Goal: Task Accomplishment & Management: Manage account settings

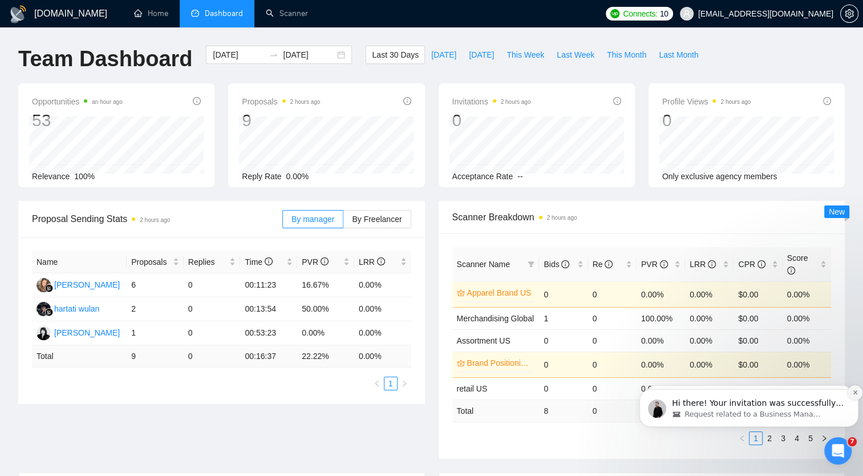
click at [855, 390] on icon "Dismiss notification" at bounding box center [855, 392] width 6 height 6
click at [852, 392] on icon "Dismiss notification" at bounding box center [855, 392] width 6 height 6
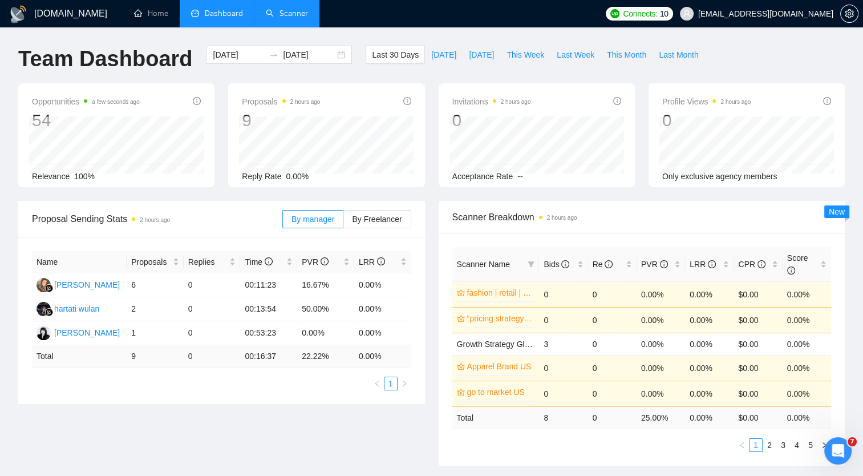
click at [298, 9] on link "Scanner" at bounding box center [287, 14] width 42 height 10
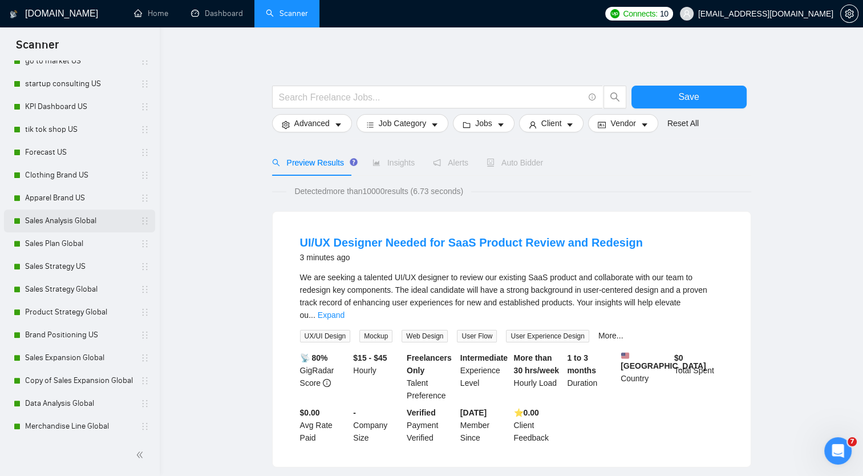
scroll to position [412, 0]
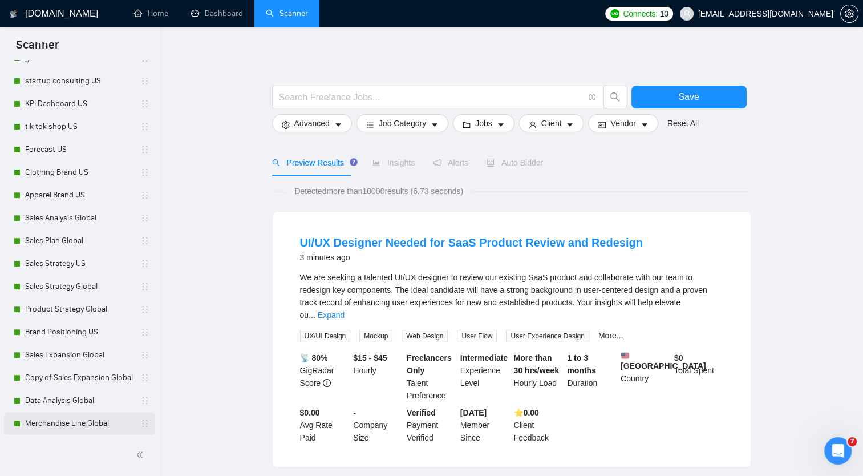
click at [92, 423] on link "Merchandise Line Global" at bounding box center [79, 423] width 108 height 23
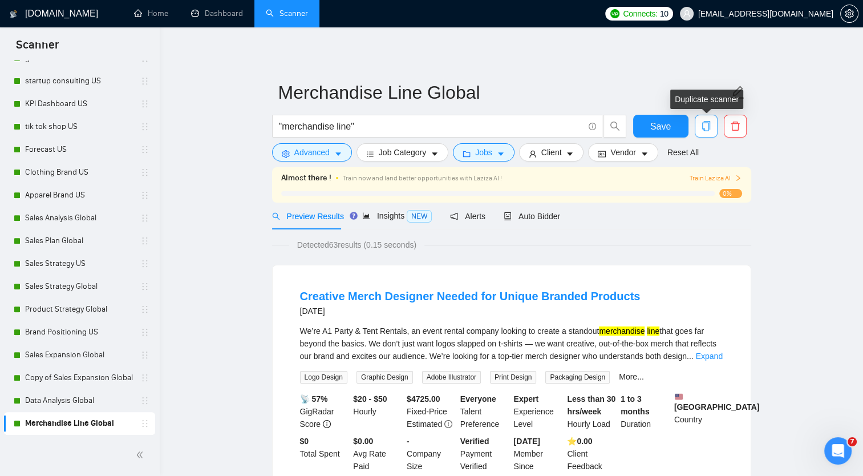
click at [712, 126] on span "copy" at bounding box center [706, 126] width 22 height 10
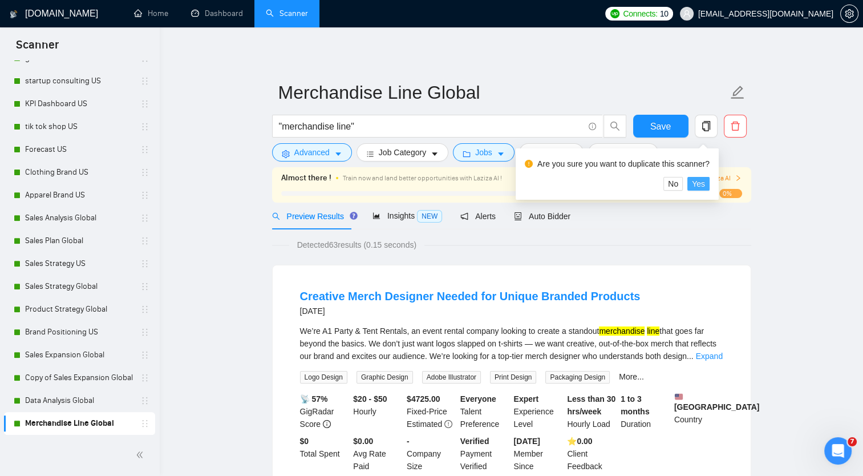
click at [692, 181] on span "Yes" at bounding box center [698, 183] width 13 height 13
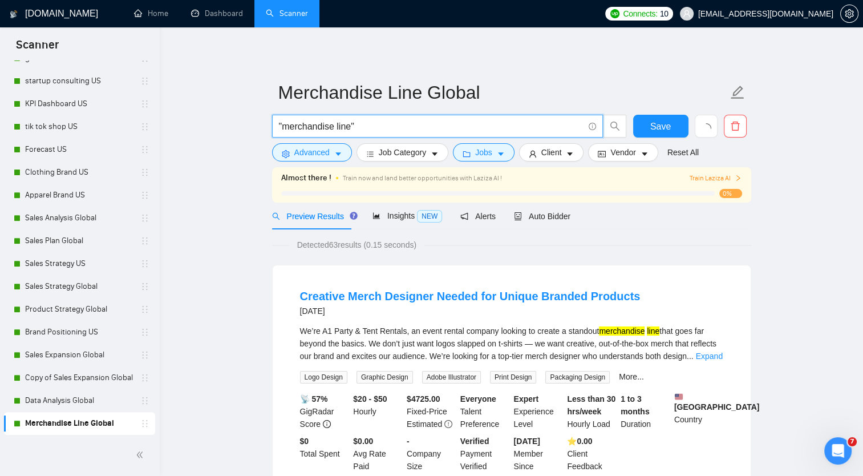
drag, startPoint x: 349, startPoint y: 125, endPoint x: 283, endPoint y: 120, distance: 65.7
click at [283, 120] on input ""merchandise line"" at bounding box center [431, 126] width 305 height 14
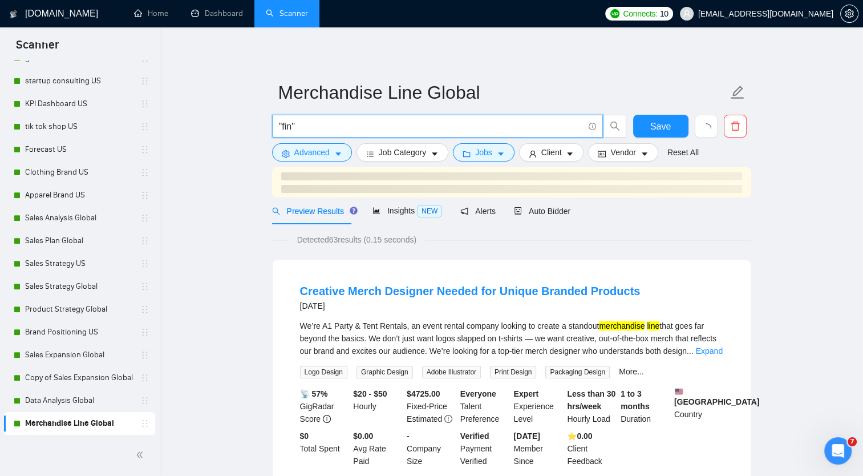
type input ""fina""
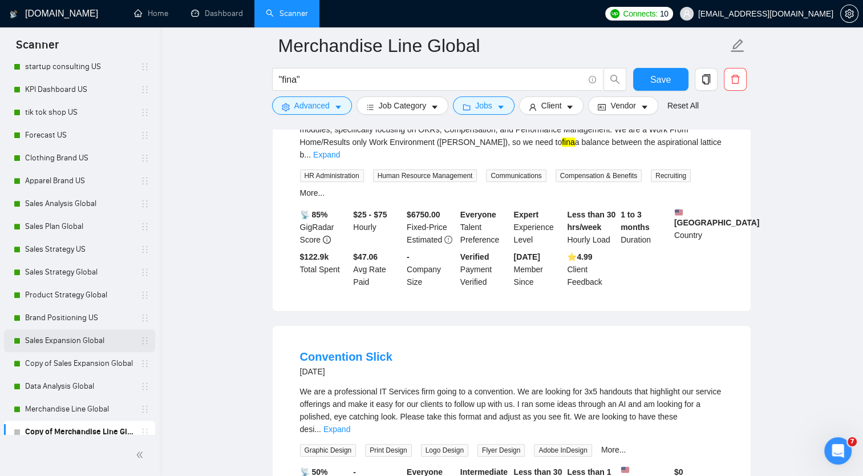
scroll to position [435, 0]
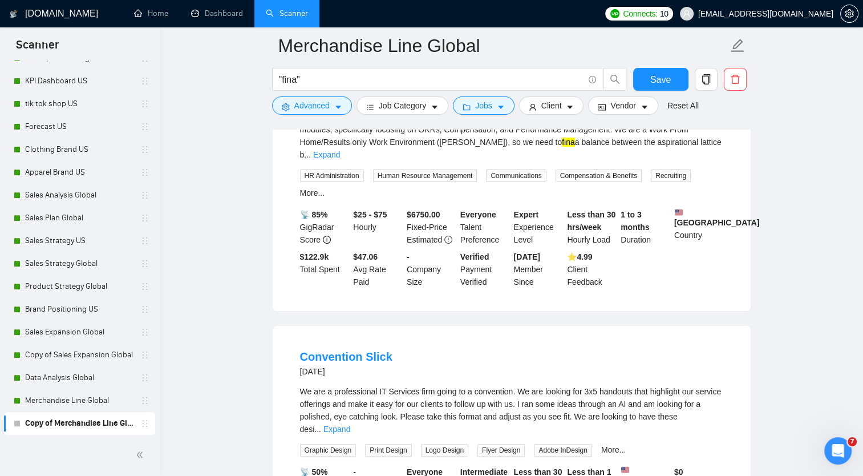
click at [94, 419] on link "Copy of Merchandise Line Global" at bounding box center [79, 423] width 108 height 23
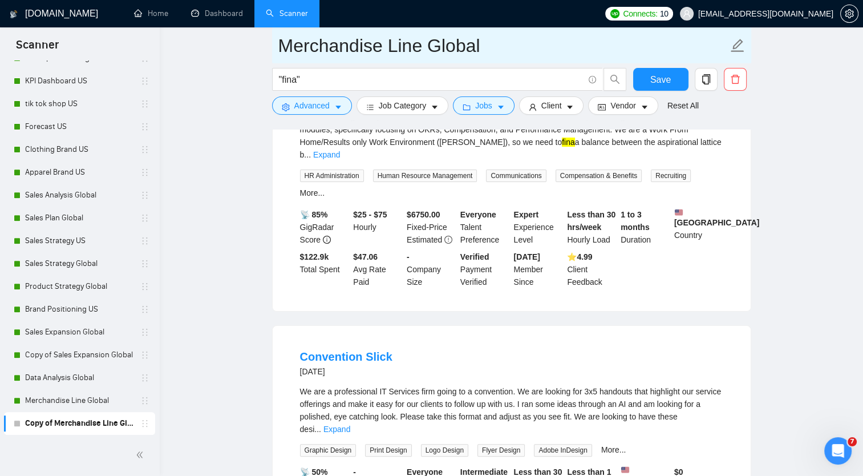
click at [739, 43] on icon "edit" at bounding box center [737, 45] width 15 height 15
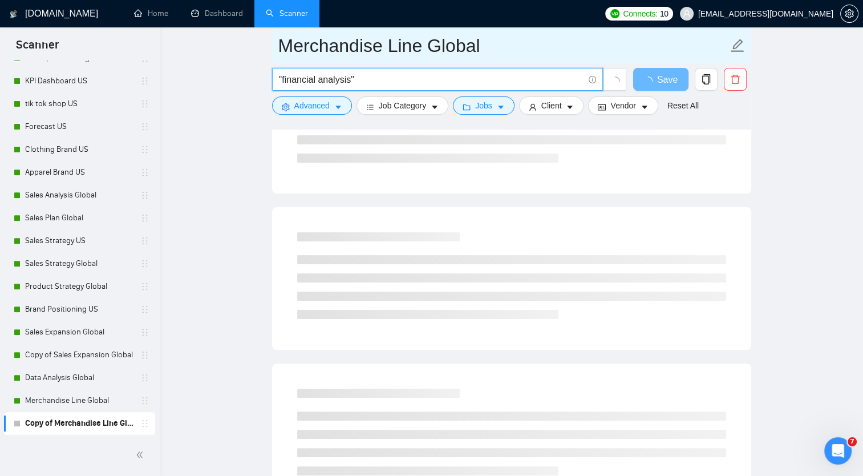
type input ""financial analysis""
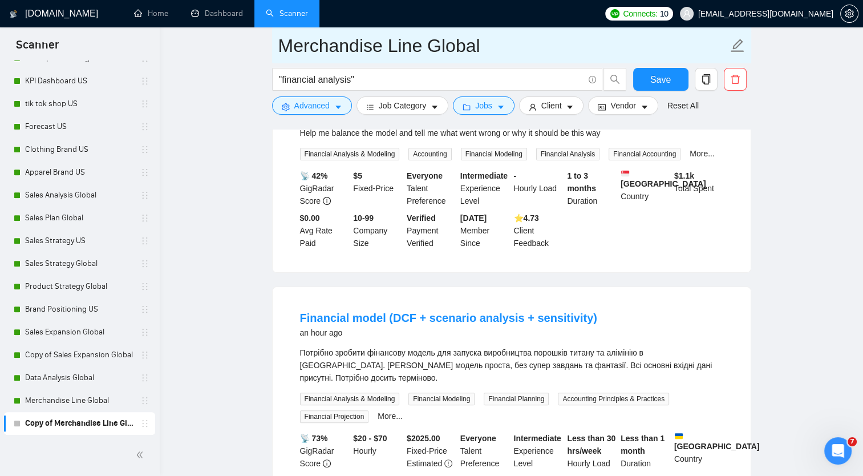
drag, startPoint x: 279, startPoint y: 45, endPoint x: 420, endPoint y: 50, distance: 140.4
click at [420, 50] on input "Merchandise Line Global" at bounding box center [502, 45] width 449 height 29
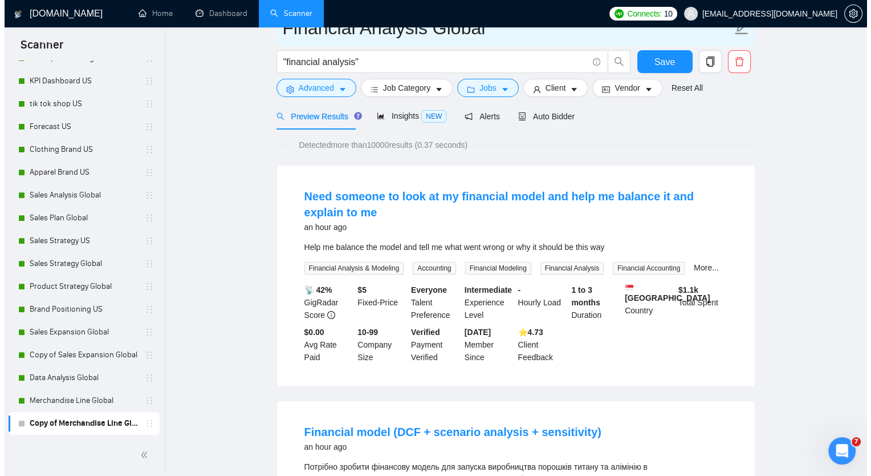
scroll to position [0, 0]
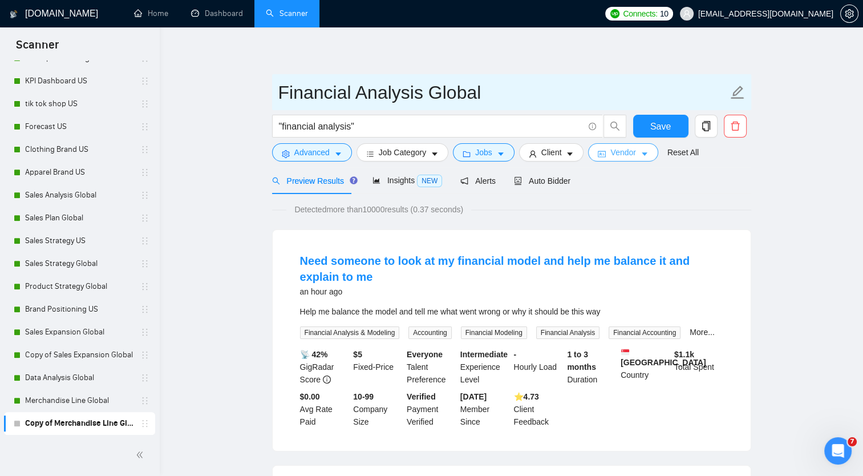
type input "Financial Analysis Global"
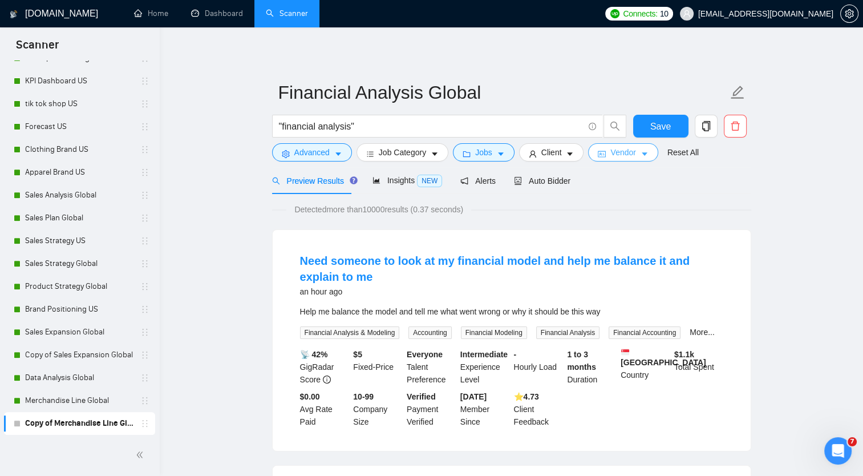
click at [627, 159] on span "Vendor" at bounding box center [622, 152] width 25 height 13
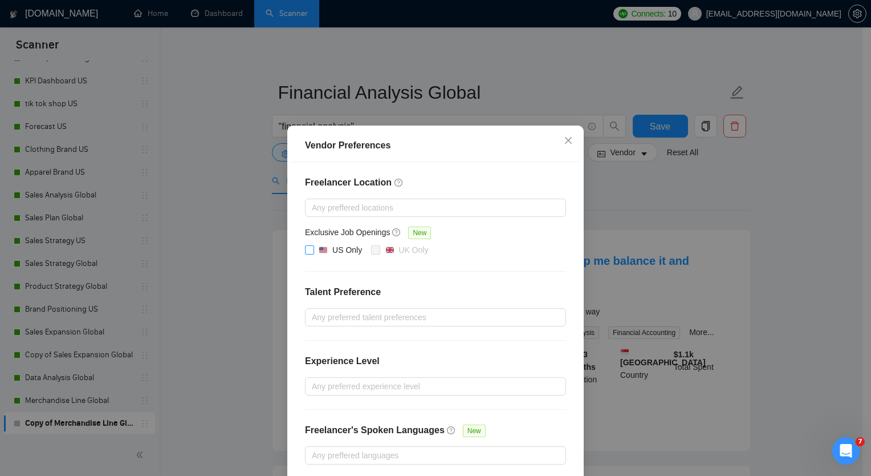
click at [314, 250] on span "US Only" at bounding box center [340, 250] width 52 height 14
click at [310, 250] on input "US Only" at bounding box center [309, 249] width 8 height 8
checkbox input "true"
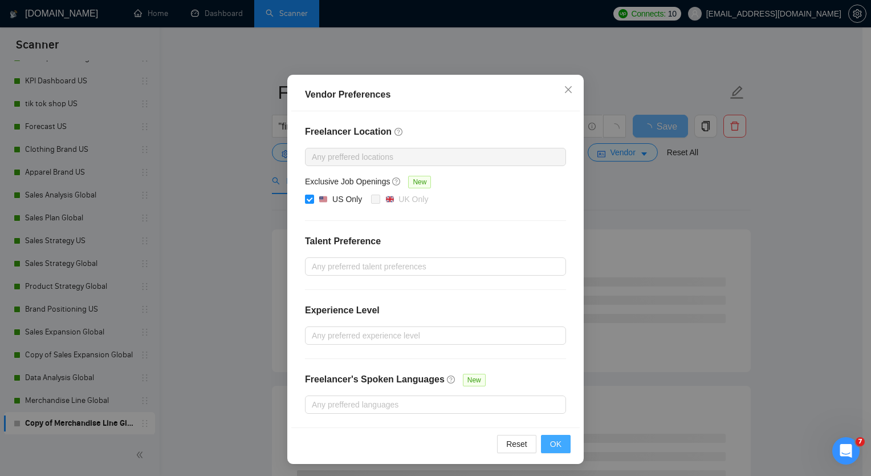
click at [550, 443] on span "OK" at bounding box center [555, 443] width 11 height 13
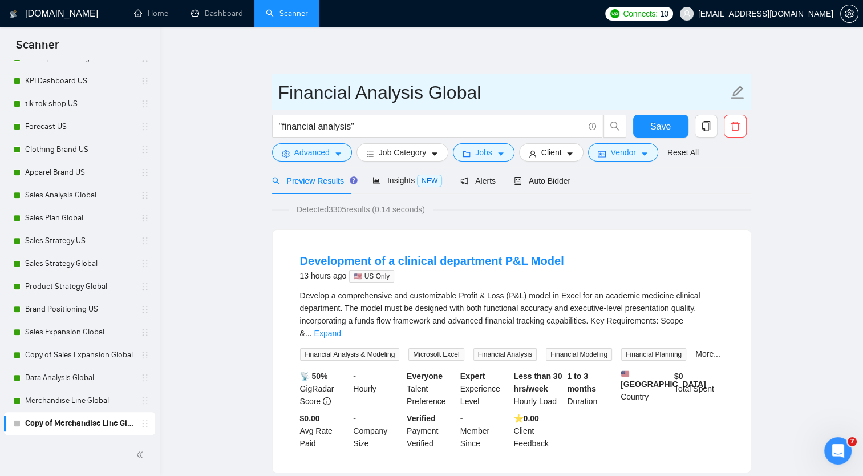
click at [435, 86] on input "Financial Analysis Global" at bounding box center [502, 92] width 449 height 29
drag, startPoint x: 429, startPoint y: 90, endPoint x: 535, endPoint y: 91, distance: 106.1
click at [535, 91] on input "Financial Analysis Global" at bounding box center [502, 92] width 449 height 29
type input "Financial Analysis US"
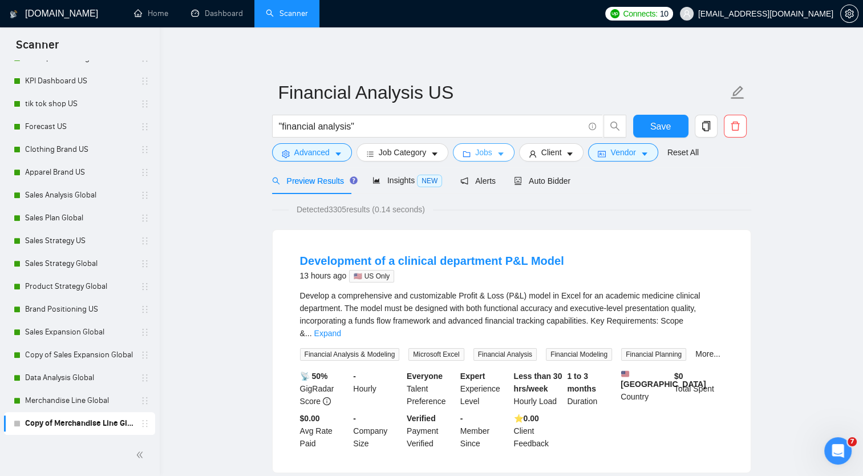
click at [497, 156] on icon "caret-down" at bounding box center [501, 154] width 8 height 8
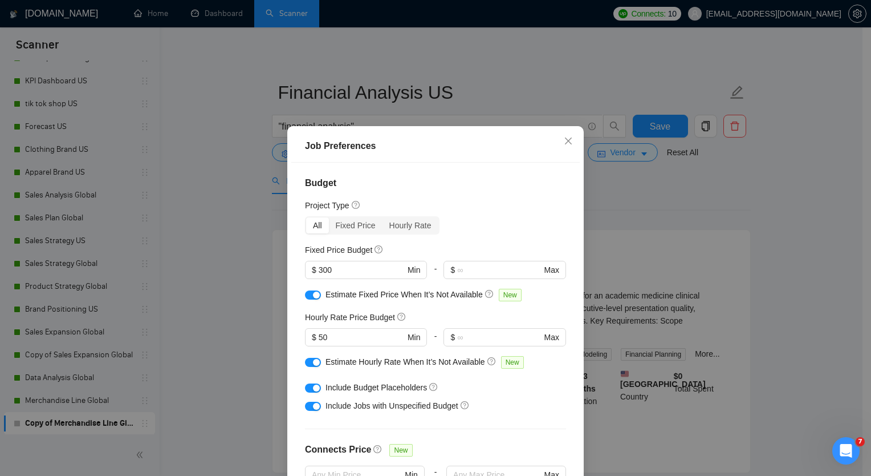
click at [587, 198] on div "Job Preferences Budget Project Type All Fixed Price Hourly Rate Fixed Price Bud…" at bounding box center [435, 238] width 871 height 476
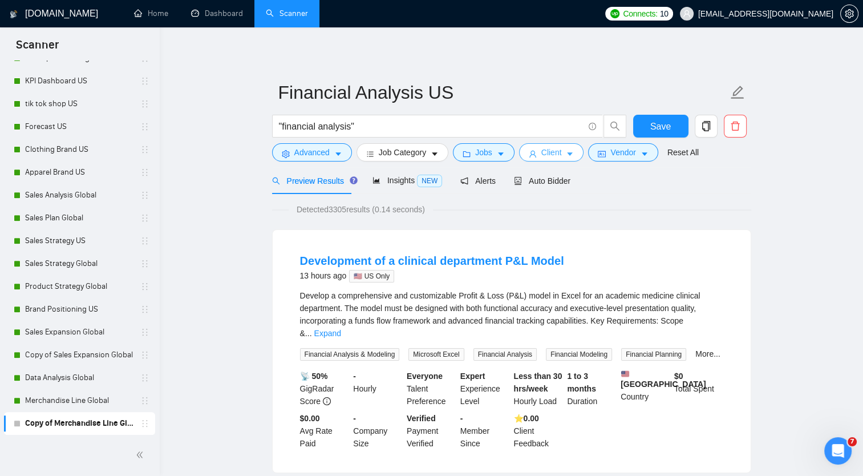
click at [566, 157] on icon "caret-down" at bounding box center [570, 154] width 8 height 8
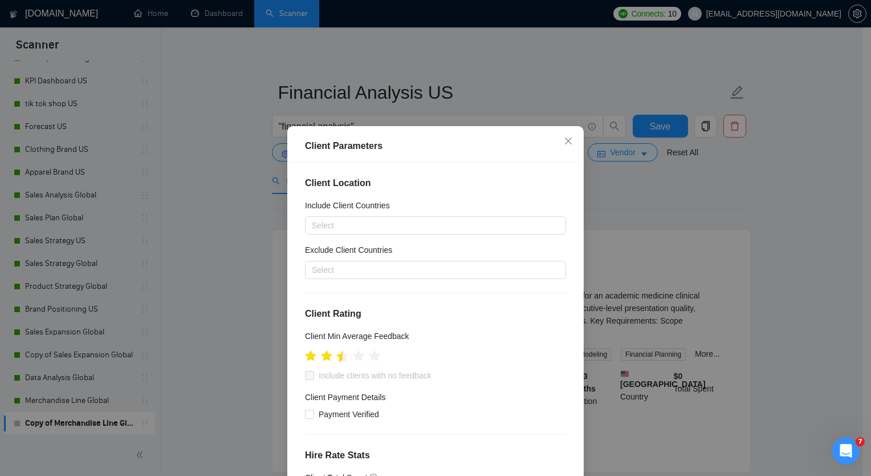
click at [338, 354] on icon "star" at bounding box center [343, 355] width 12 height 11
click at [308, 373] on input "Include clients with no feedback" at bounding box center [309, 375] width 8 height 8
checkbox input "true"
click at [342, 357] on icon "star" at bounding box center [343, 355] width 12 height 11
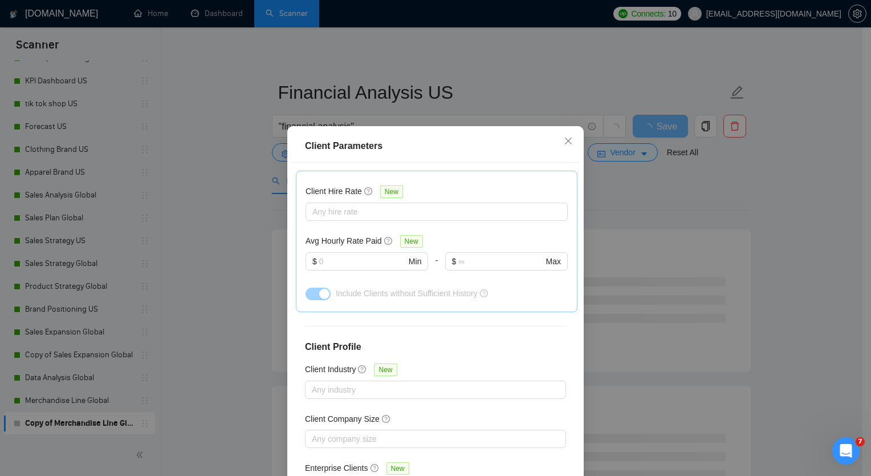
scroll to position [378, 0]
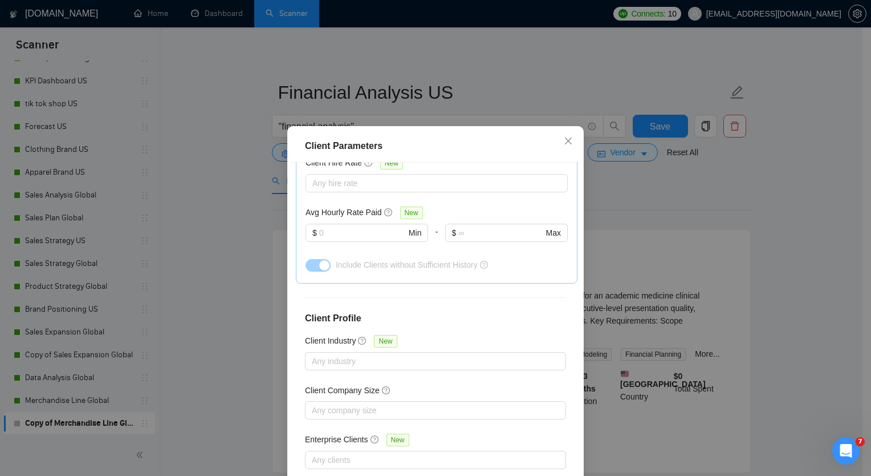
click at [819, 204] on div "Client Parameters Client Location Include Client Countries Select Exclude Clien…" at bounding box center [435, 238] width 871 height 476
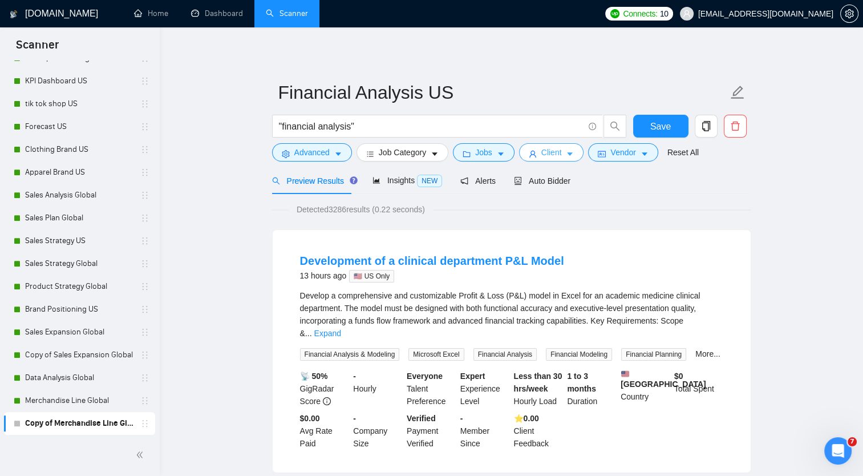
click at [555, 152] on span "Client" at bounding box center [551, 152] width 21 height 13
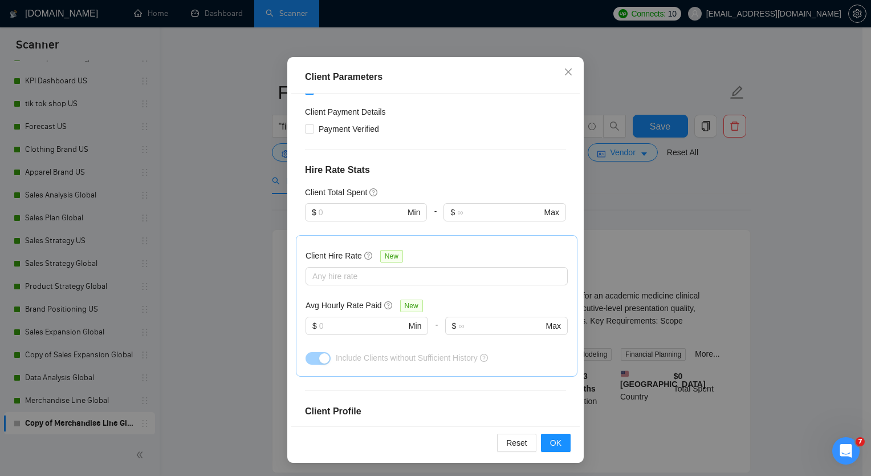
scroll to position [0, 0]
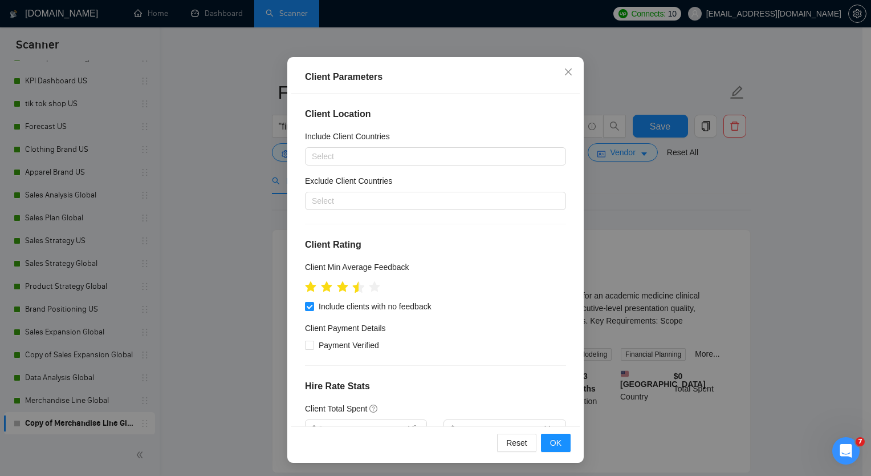
click at [354, 288] on div at bounding box center [358, 287] width 13 height 20
click at [356, 289] on icon "star" at bounding box center [359, 286] width 12 height 11
click at [737, 176] on div "Client Parameters Client Location Include Client Countries Select Exclude Clien…" at bounding box center [435, 238] width 871 height 476
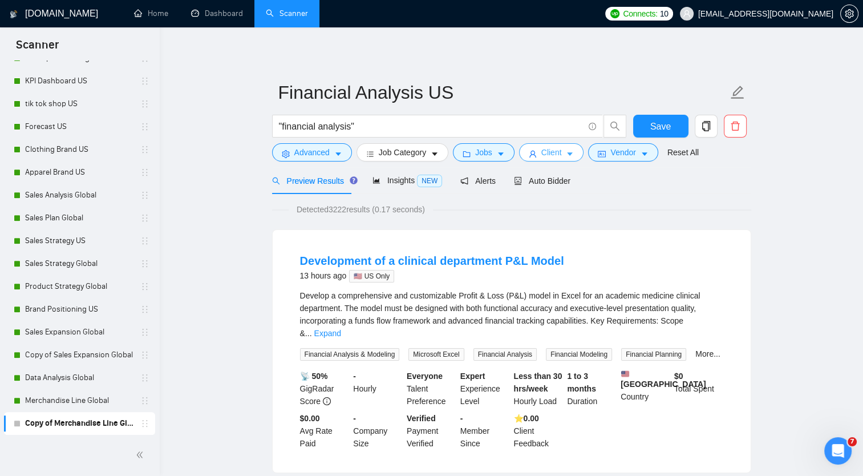
click at [553, 153] on span "Client" at bounding box center [551, 152] width 21 height 13
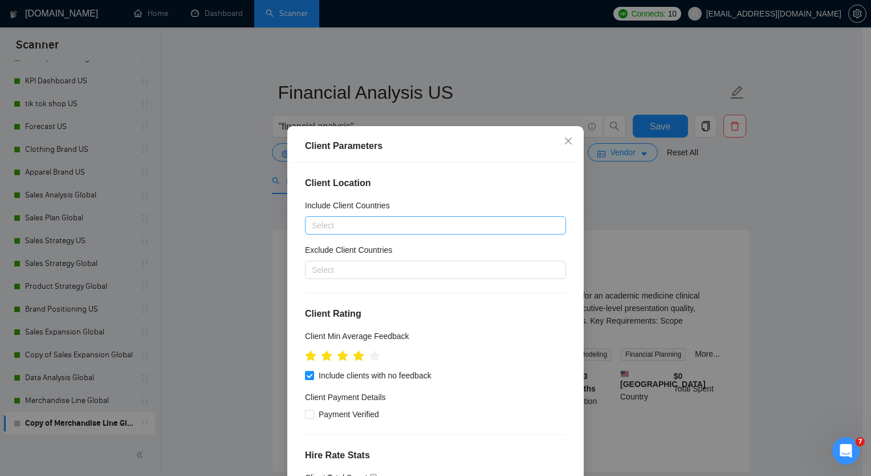
click at [446, 228] on div at bounding box center [430, 225] width 244 height 14
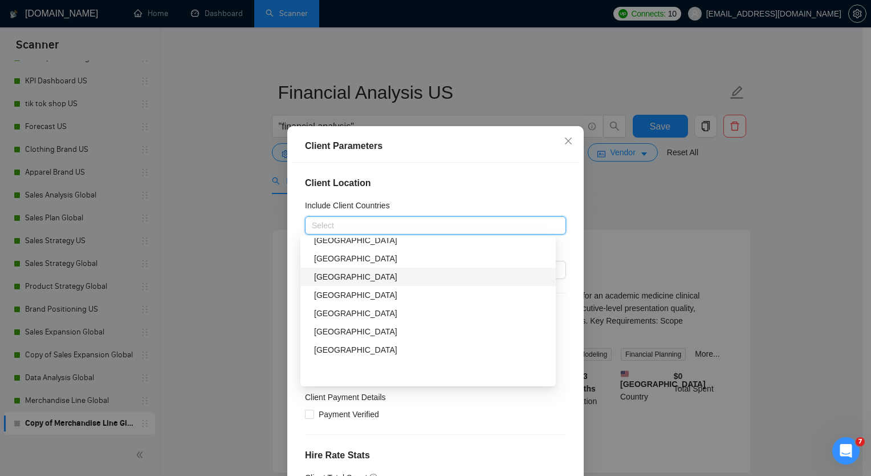
scroll to position [114, 0]
drag, startPoint x: 351, startPoint y: 282, endPoint x: 349, endPoint y: 305, distance: 22.9
click at [351, 281] on div "[GEOGRAPHIC_DATA]" at bounding box center [431, 279] width 235 height 13
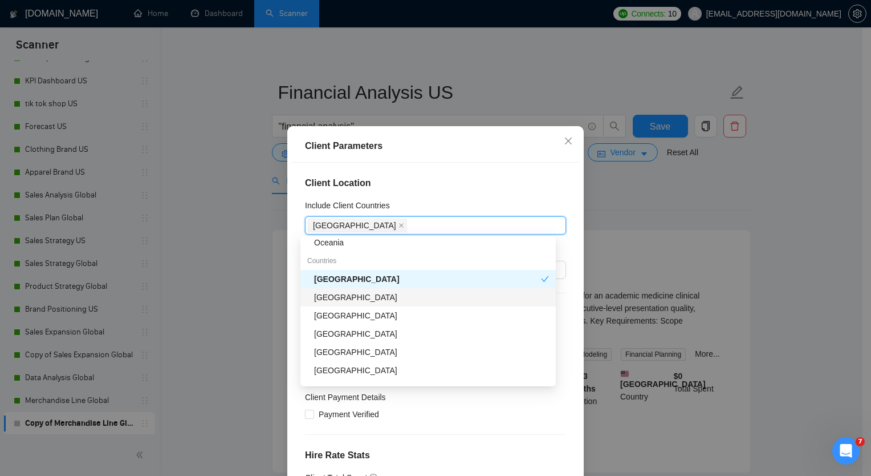
click at [353, 296] on div "[GEOGRAPHIC_DATA]" at bounding box center [431, 297] width 235 height 13
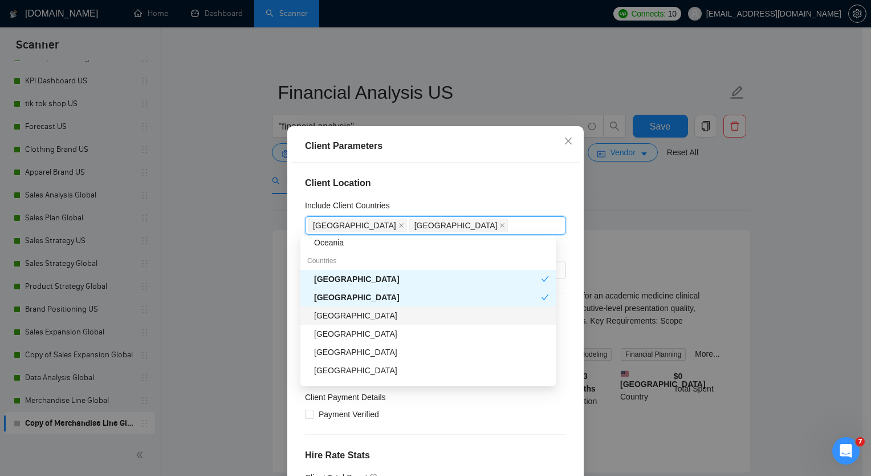
click at [349, 319] on div "[GEOGRAPHIC_DATA]" at bounding box center [431, 315] width 235 height 13
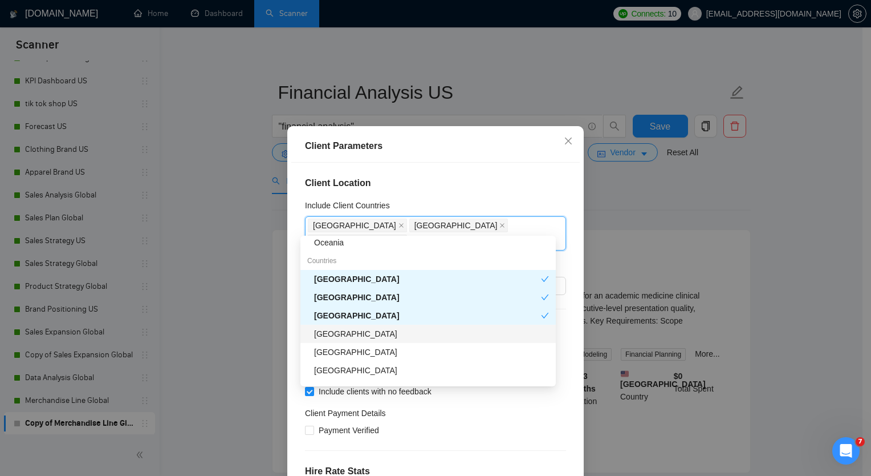
click at [356, 340] on div "[GEOGRAPHIC_DATA]" at bounding box center [428, 333] width 255 height 18
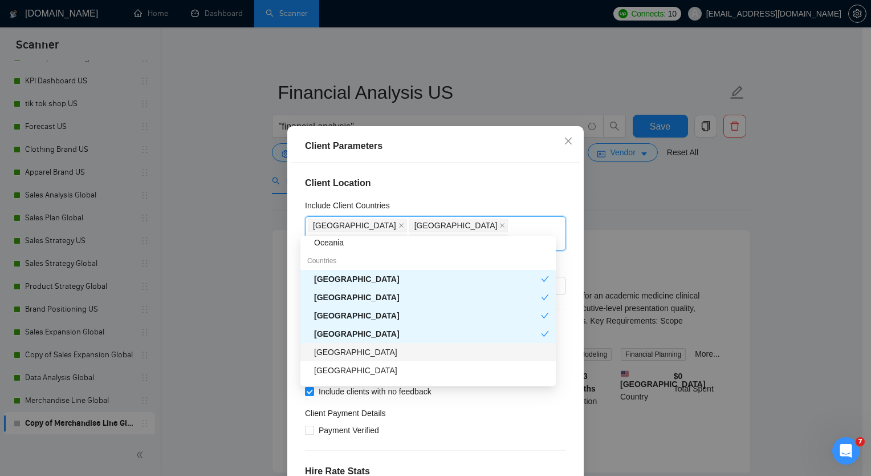
click at [359, 354] on div "[GEOGRAPHIC_DATA]" at bounding box center [431, 352] width 235 height 13
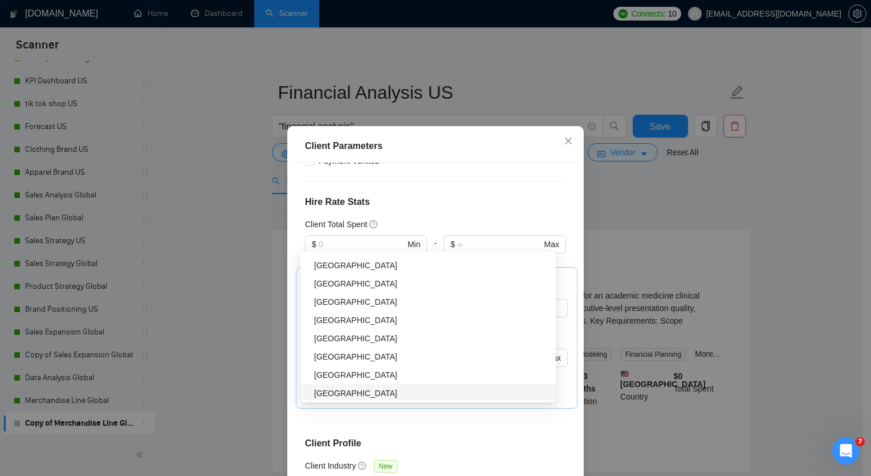
scroll to position [394, 0]
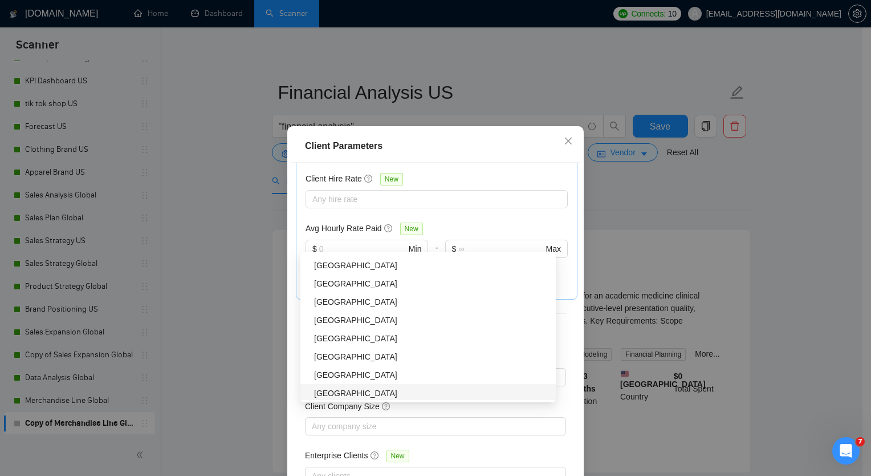
click at [747, 193] on div "Client Parameters Client Location Include Client Countries [GEOGRAPHIC_DATA] [G…" at bounding box center [435, 238] width 871 height 476
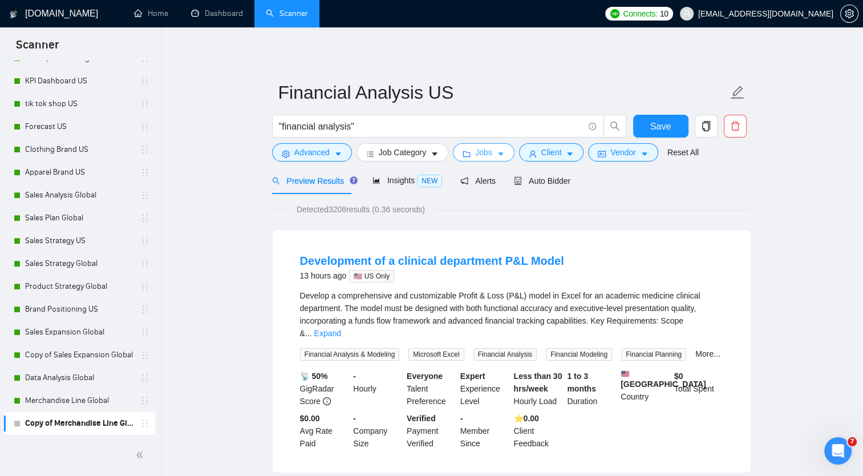
click at [497, 156] on icon "caret-down" at bounding box center [501, 154] width 8 height 8
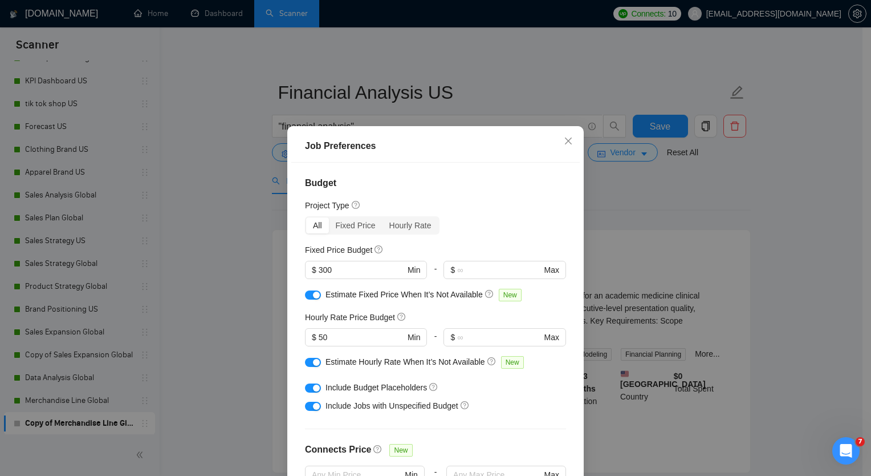
click at [593, 193] on div "Job Preferences Budget Project Type All Fixed Price Hourly Rate Fixed Price Bud…" at bounding box center [435, 238] width 871 height 476
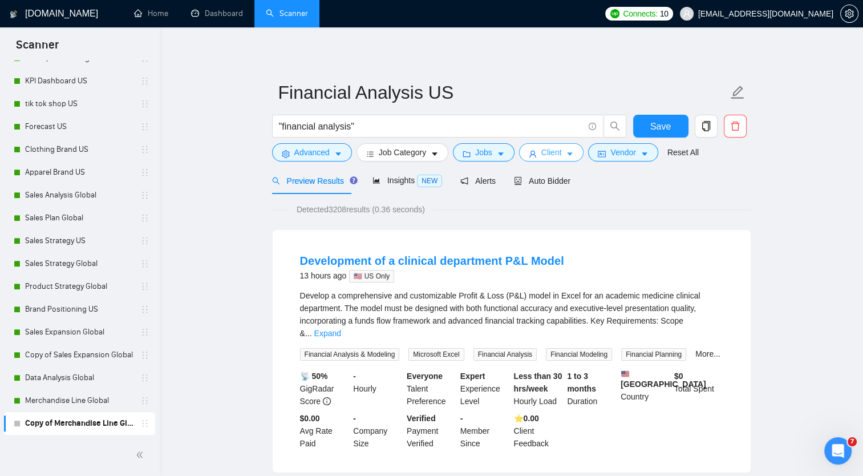
click at [569, 152] on icon "caret-down" at bounding box center [570, 154] width 8 height 8
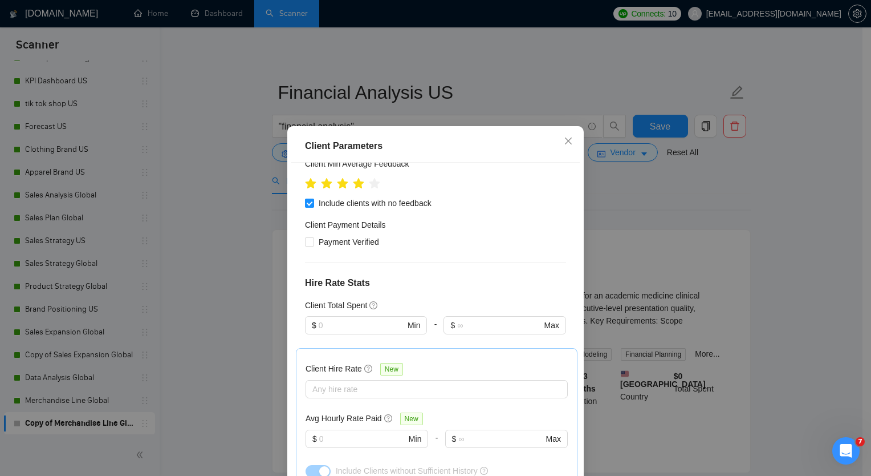
scroll to position [0, 0]
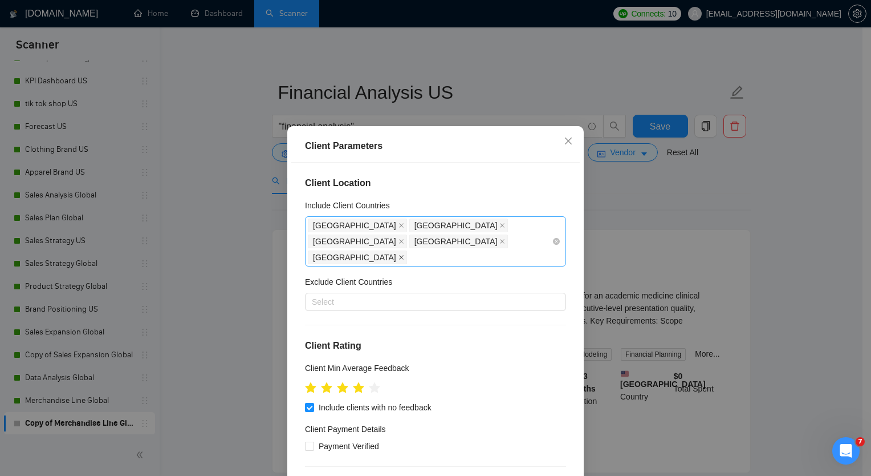
click at [399, 254] on icon "close" at bounding box center [402, 257] width 6 height 6
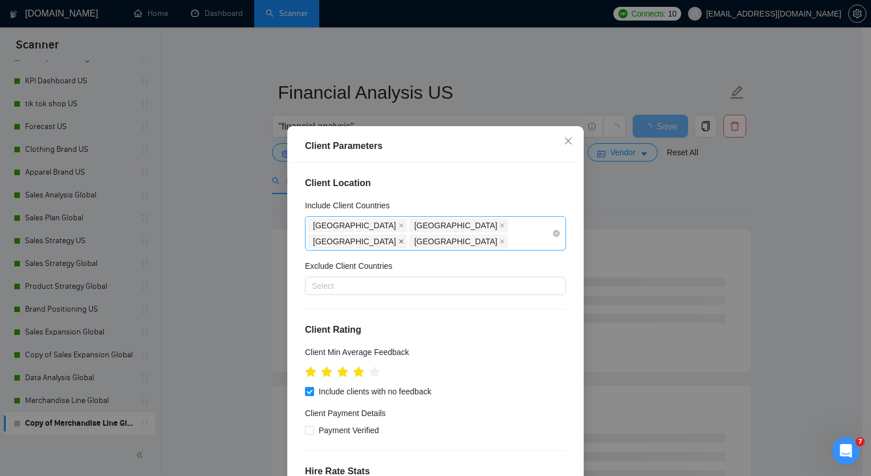
click at [404, 238] on icon "close" at bounding box center [402, 241] width 6 height 6
click at [732, 190] on div "Client Parameters Client Location Include Client Countries [GEOGRAPHIC_DATA] [G…" at bounding box center [435, 238] width 871 height 476
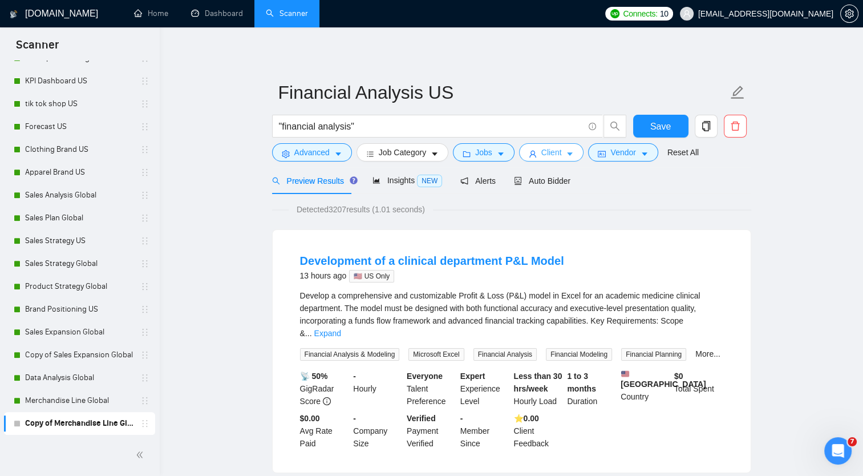
click at [566, 156] on icon "caret-down" at bounding box center [570, 154] width 8 height 8
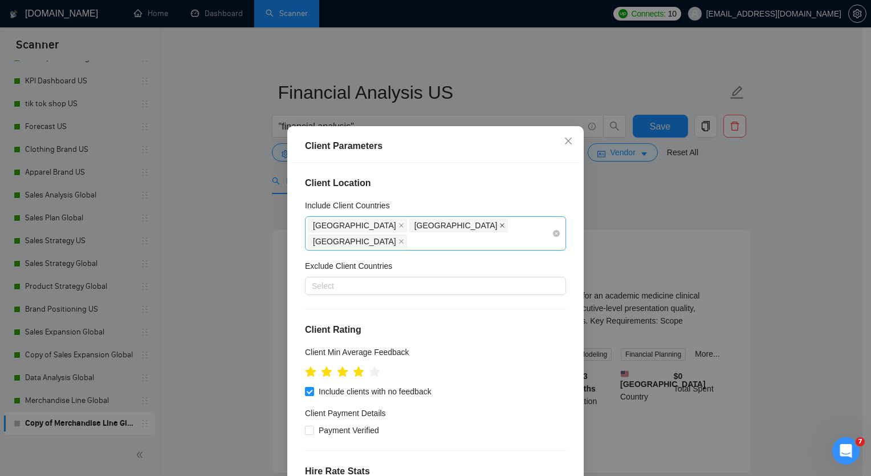
click at [500, 226] on icon "close" at bounding box center [503, 225] width 6 height 6
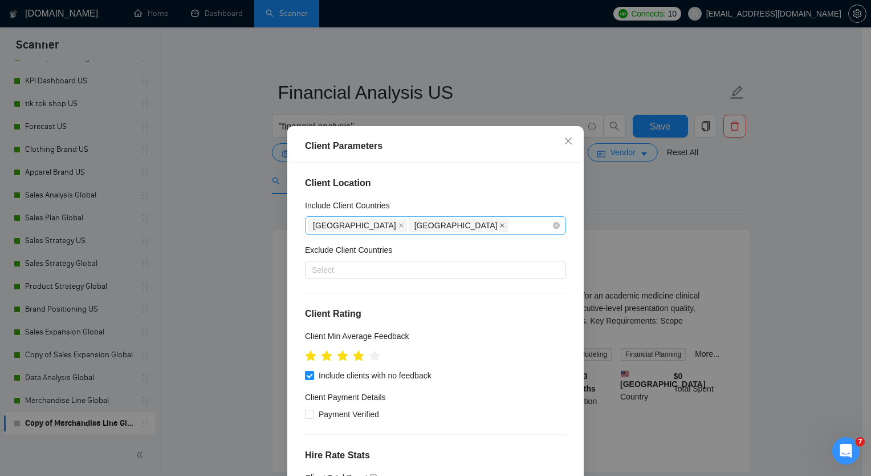
click at [500, 225] on icon "close" at bounding box center [503, 225] width 6 height 6
click at [778, 186] on div "Client Parameters Client Location Include Client Countries [GEOGRAPHIC_DATA] Ex…" at bounding box center [435, 238] width 871 height 476
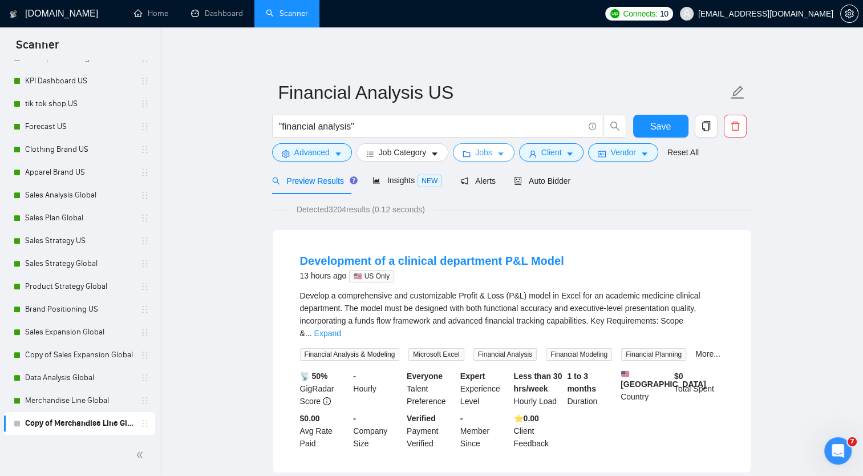
click at [478, 152] on span "Jobs" at bounding box center [483, 152] width 17 height 13
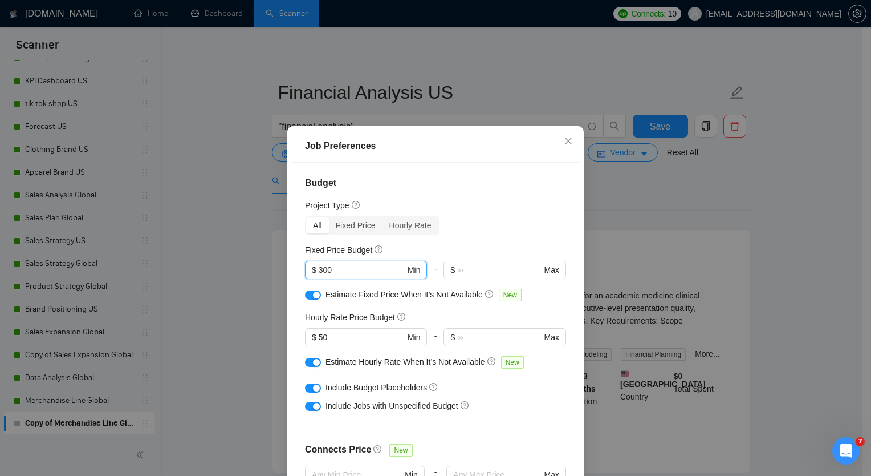
drag, startPoint x: 363, startPoint y: 269, endPoint x: 287, endPoint y: 264, distance: 76.6
click at [291, 264] on div "Budget Project Type All Fixed Price Hourly Rate Fixed Price Budget 300 $ 300 Mi…" at bounding box center [435, 329] width 289 height 333
type input "500"
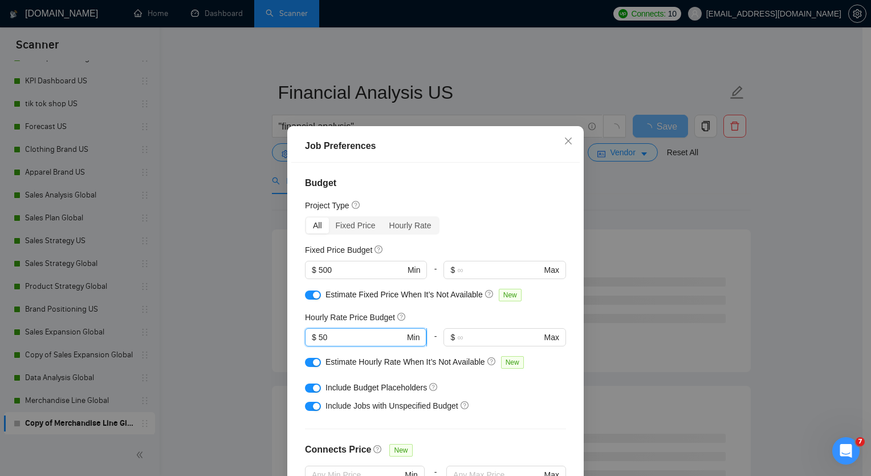
drag, startPoint x: 327, startPoint y: 332, endPoint x: 310, endPoint y: 334, distance: 17.1
click at [310, 334] on span "$ 50 Min" at bounding box center [365, 337] width 121 height 18
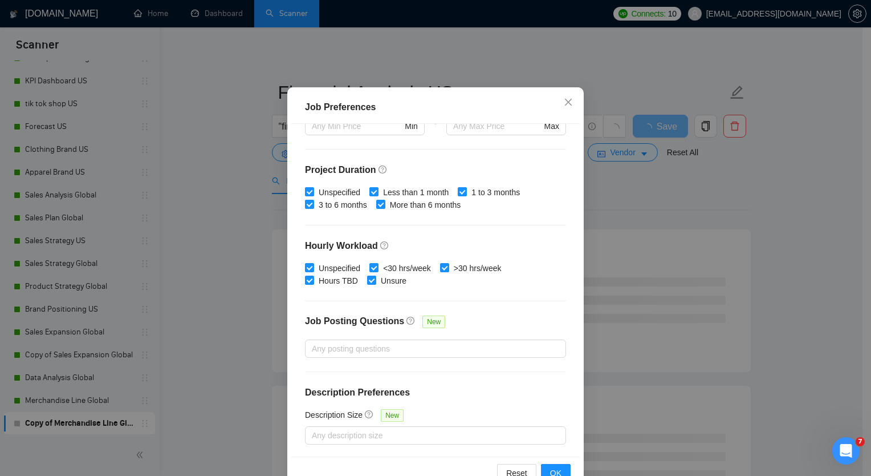
scroll to position [69, 0]
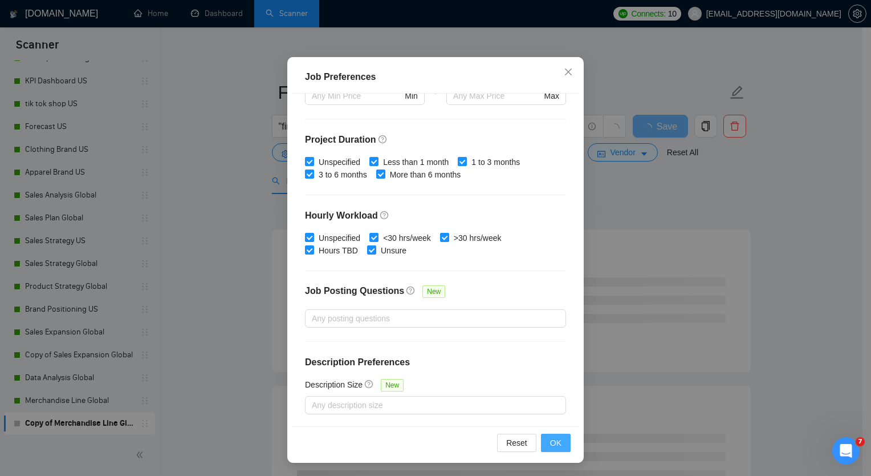
type input "100"
click at [554, 442] on span "OK" at bounding box center [555, 442] width 11 height 13
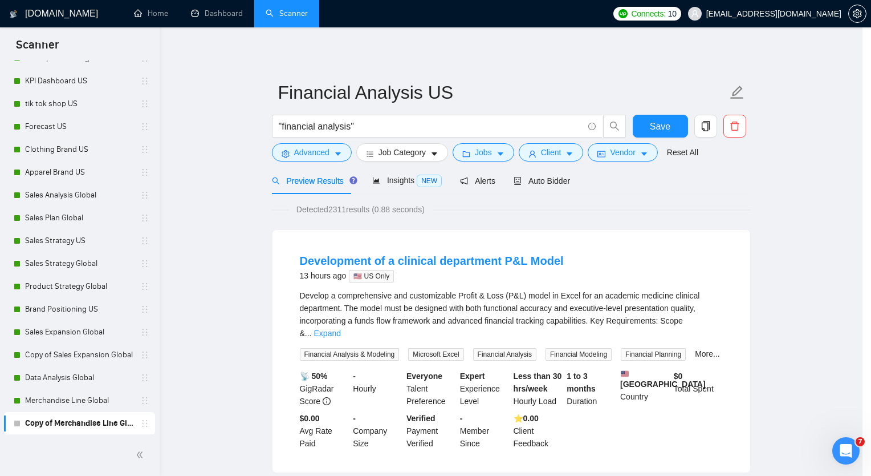
scroll to position [12, 0]
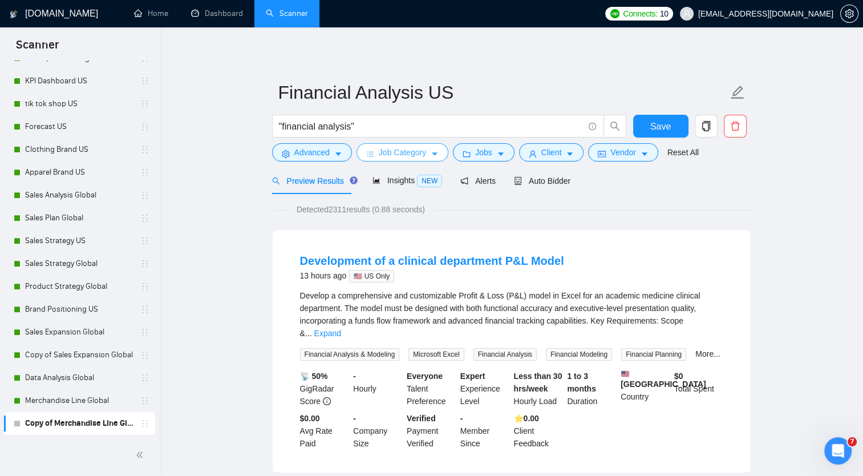
click at [422, 151] on span "Job Category" at bounding box center [402, 152] width 47 height 13
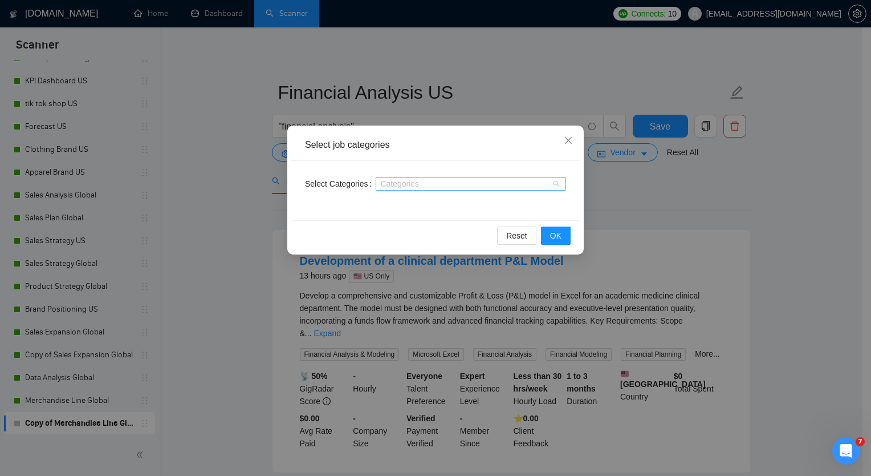
click at [486, 181] on div at bounding box center [465, 183] width 173 height 9
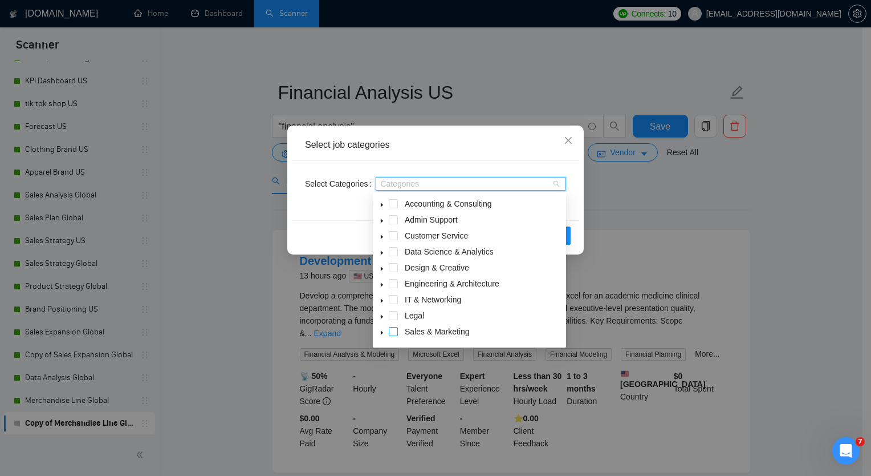
click at [392, 330] on span at bounding box center [393, 331] width 9 height 9
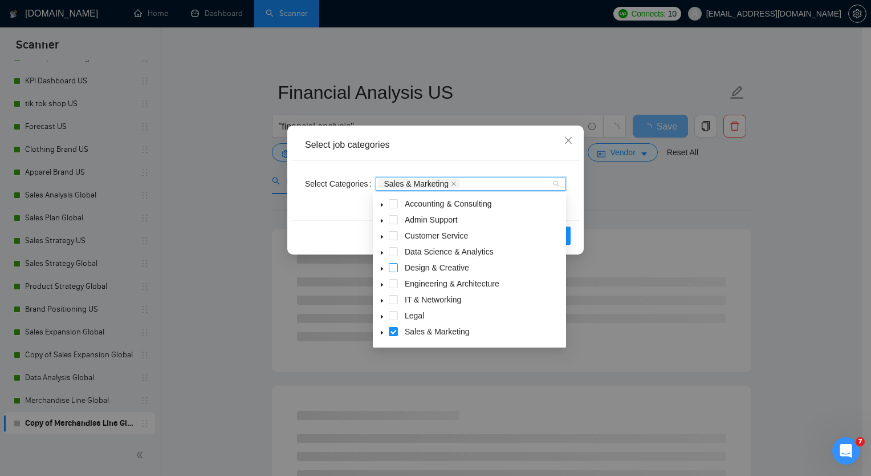
click at [396, 267] on span at bounding box center [393, 267] width 9 height 9
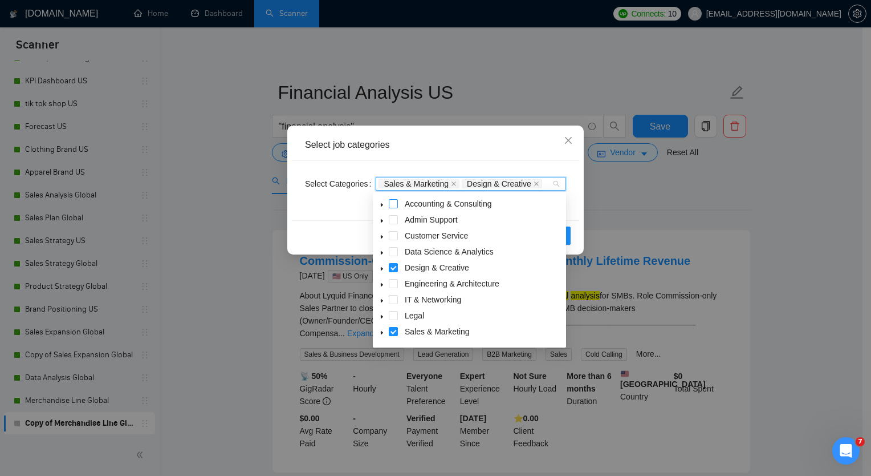
click at [395, 205] on span at bounding box center [393, 203] width 9 height 9
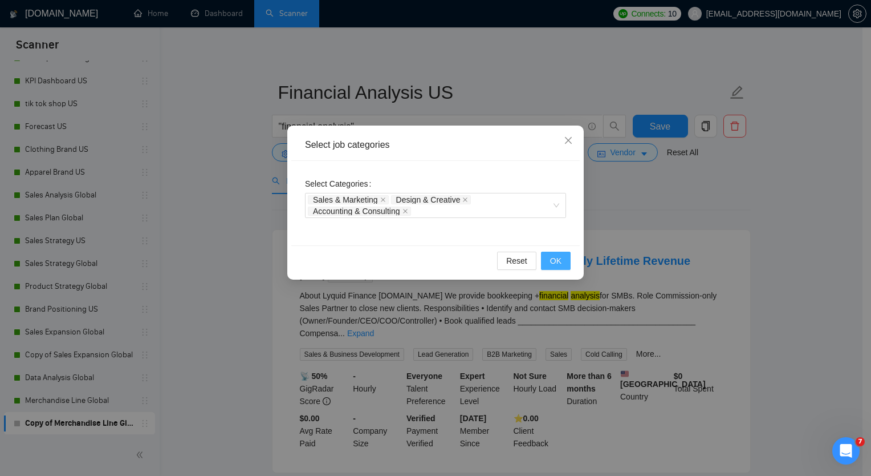
click at [561, 259] on span "OK" at bounding box center [555, 260] width 11 height 13
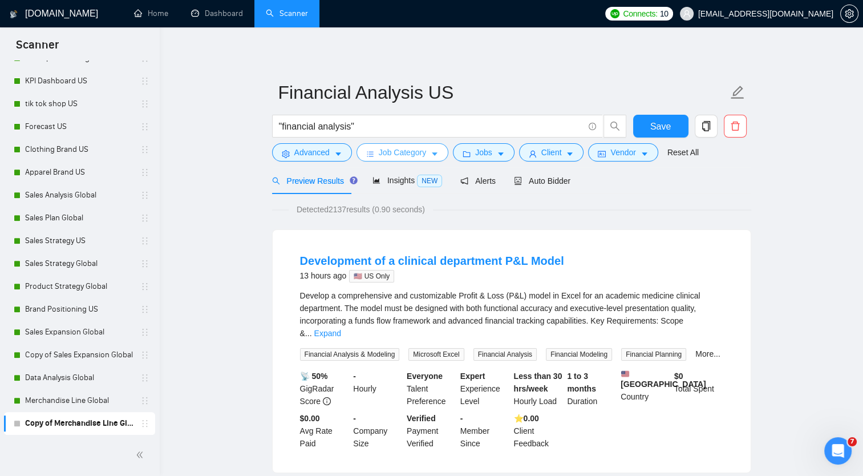
click at [431, 156] on icon "caret-down" at bounding box center [435, 154] width 8 height 8
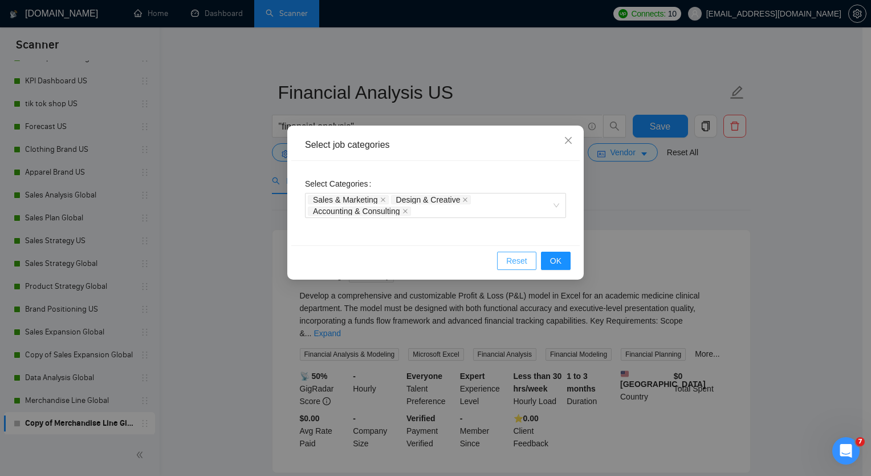
click at [518, 258] on span "Reset" at bounding box center [516, 260] width 21 height 13
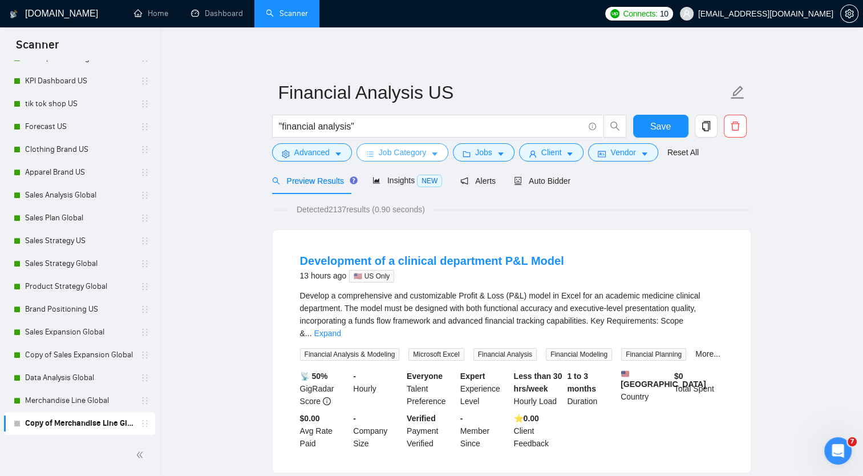
click at [422, 152] on span "Job Category" at bounding box center [402, 152] width 47 height 13
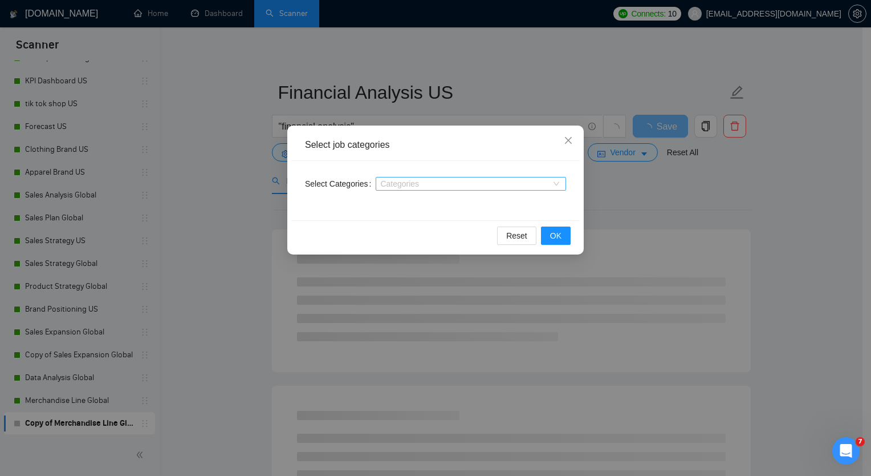
click at [557, 185] on div "Categories" at bounding box center [471, 184] width 190 height 14
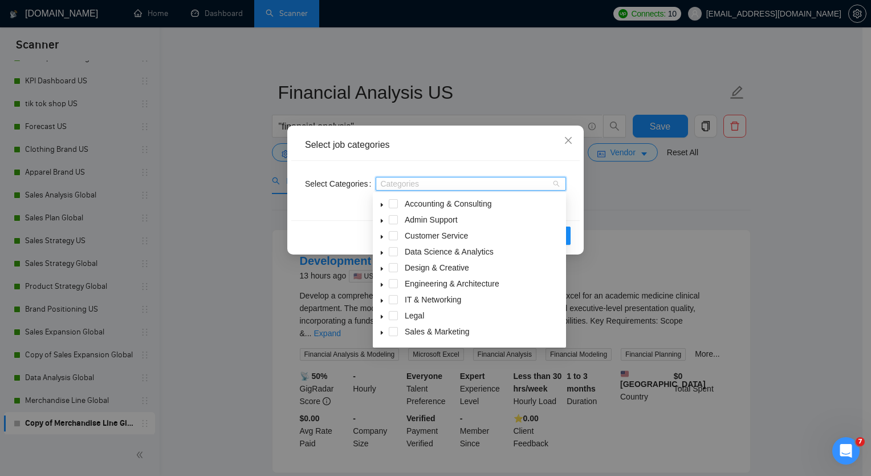
click at [381, 204] on icon "caret-down" at bounding box center [382, 205] width 6 height 6
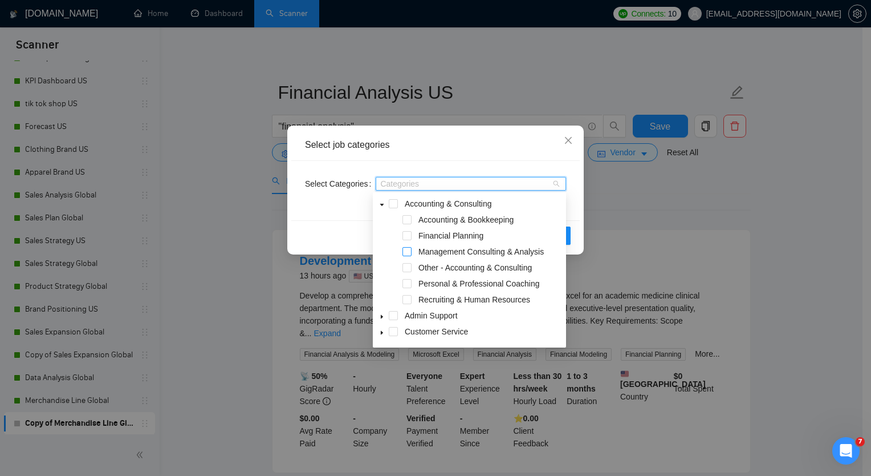
click at [407, 247] on span at bounding box center [407, 251] width 9 height 9
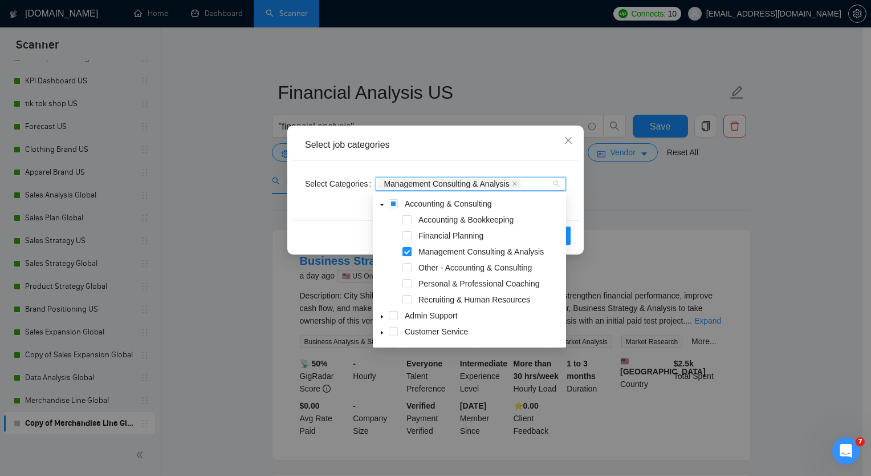
scroll to position [57, 0]
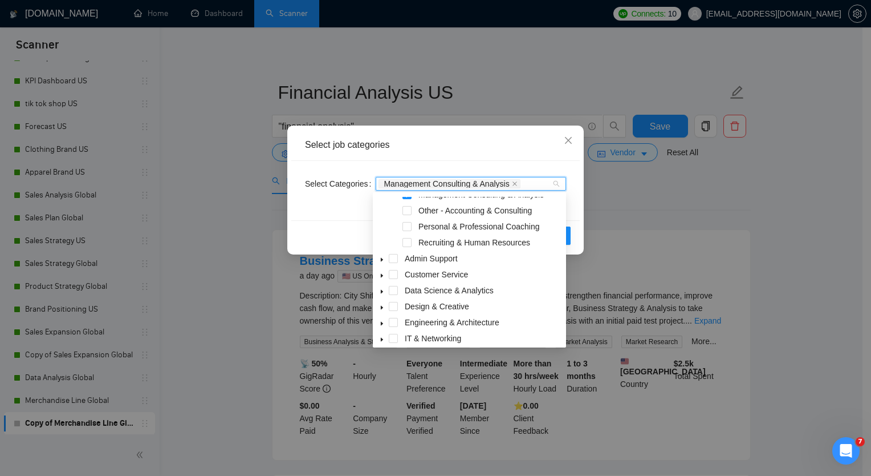
click at [381, 307] on icon "caret-down" at bounding box center [382, 308] width 6 height 6
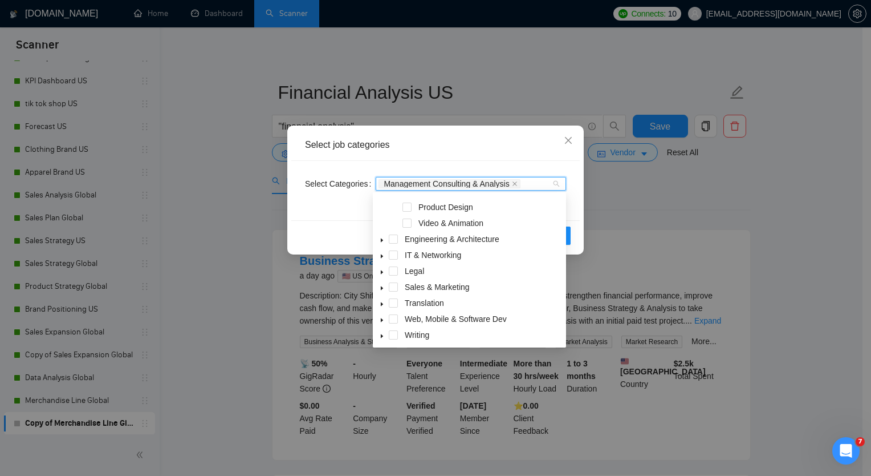
scroll to position [285, 0]
click at [381, 289] on icon "caret-down" at bounding box center [382, 287] width 2 height 4
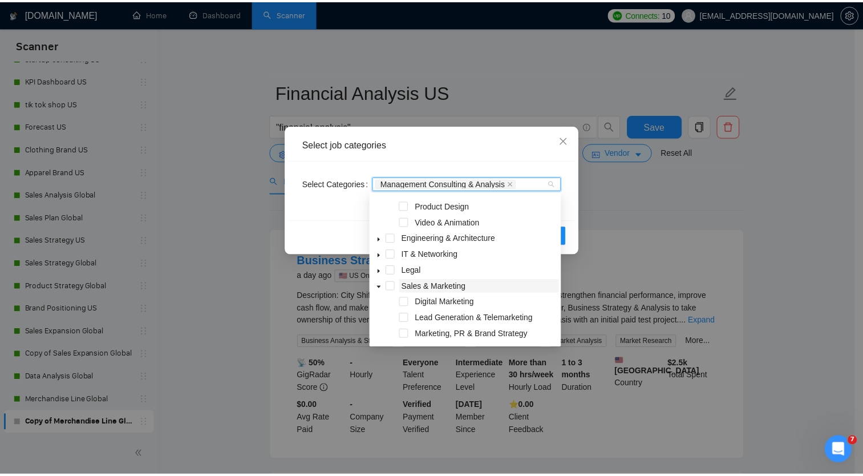
scroll to position [333, 0]
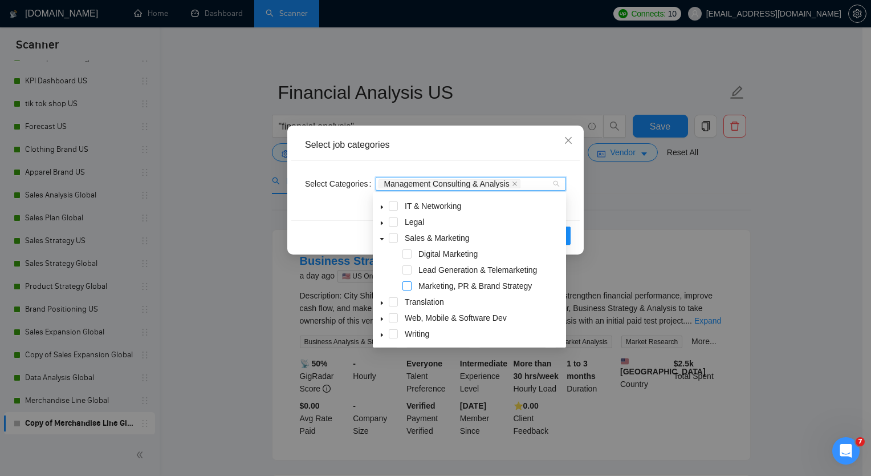
click at [411, 289] on span at bounding box center [407, 285] width 9 height 9
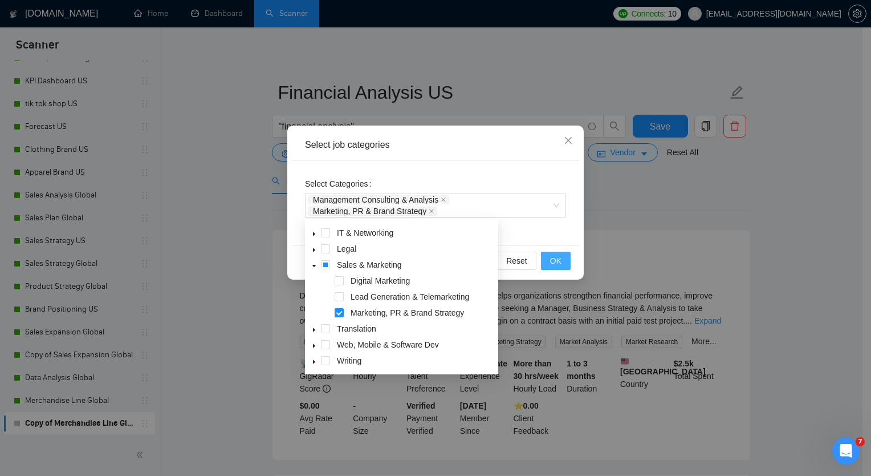
click at [553, 256] on span "OK" at bounding box center [555, 260] width 11 height 13
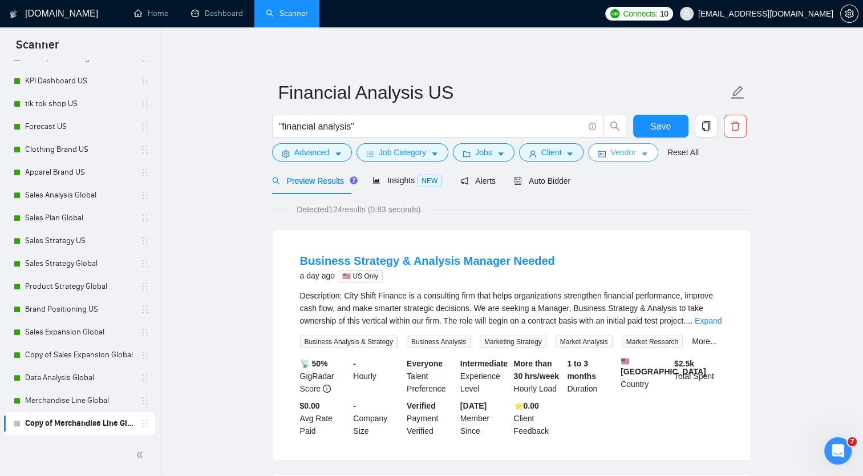
click at [633, 152] on button "Vendor" at bounding box center [623, 152] width 70 height 18
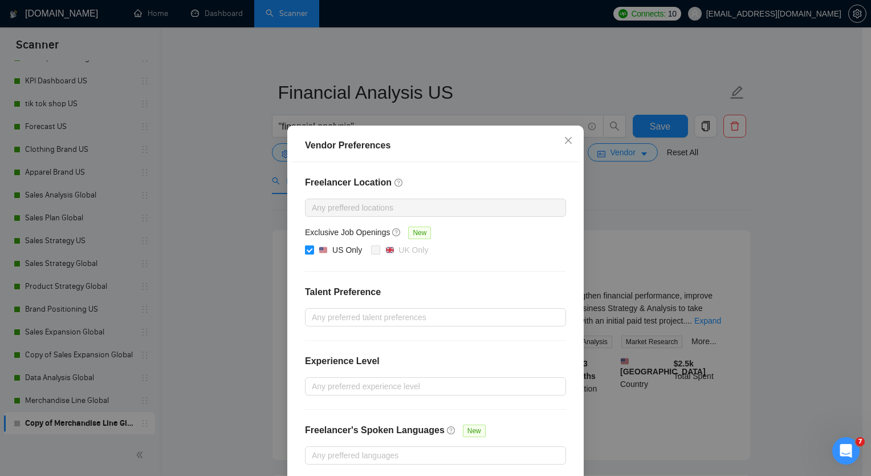
click at [306, 245] on input "US Only" at bounding box center [309, 249] width 8 height 8
checkbox input "false"
click at [777, 191] on div "Vendor Preferences Freelancer Location Any preffered locations Exclusive Job Op…" at bounding box center [435, 238] width 871 height 476
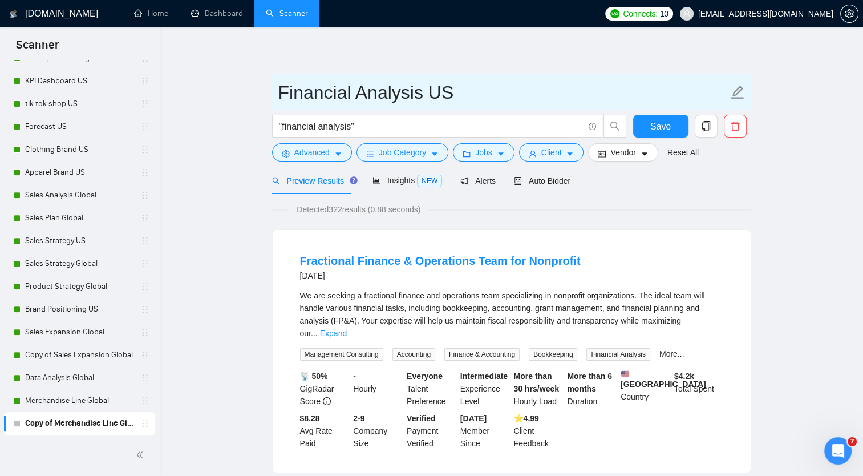
drag, startPoint x: 431, startPoint y: 91, endPoint x: 482, endPoint y: 90, distance: 51.3
click at [482, 90] on input "Financial Analysis US" at bounding box center [502, 92] width 449 height 29
type input "Financial Analysis Global"
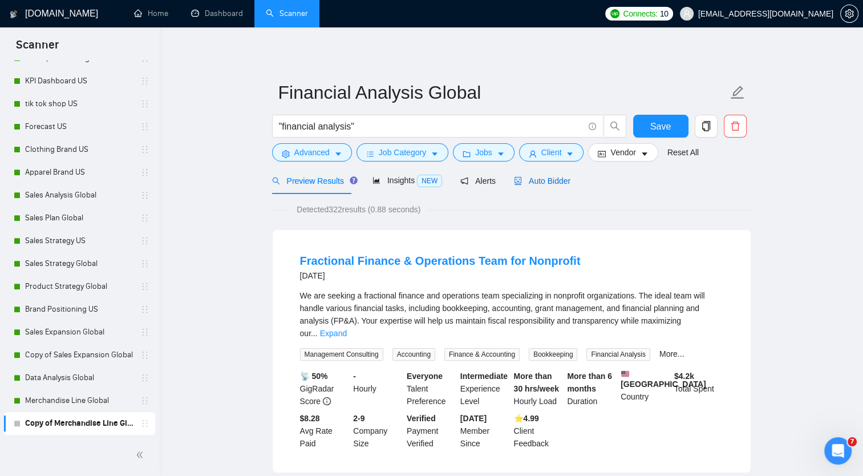
click at [538, 180] on span "Auto Bidder" at bounding box center [542, 180] width 56 height 9
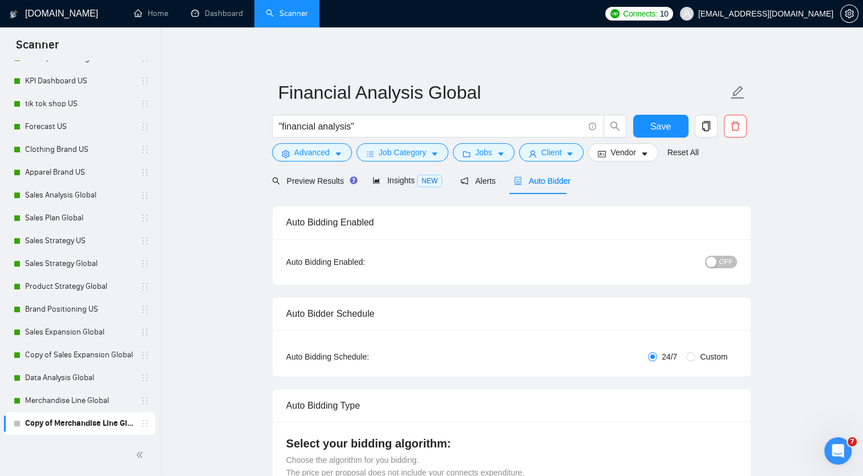
click at [721, 261] on span "OFF" at bounding box center [726, 261] width 14 height 13
click at [399, 181] on span "Insights NEW" at bounding box center [407, 180] width 70 height 9
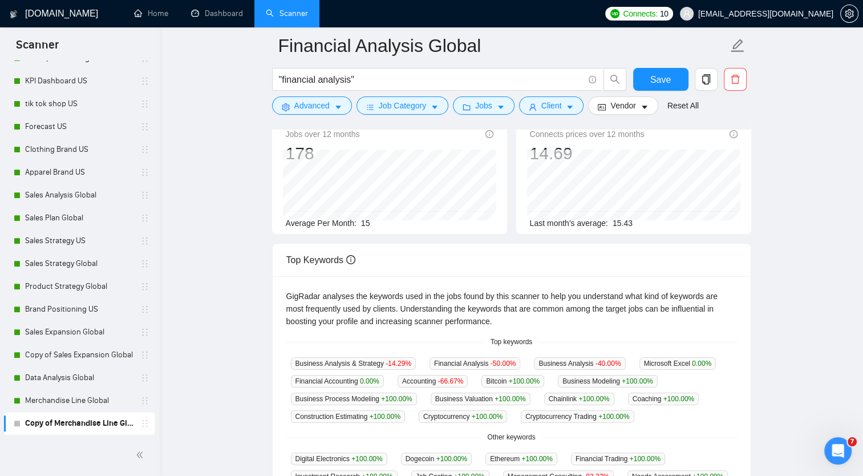
scroll to position [114, 0]
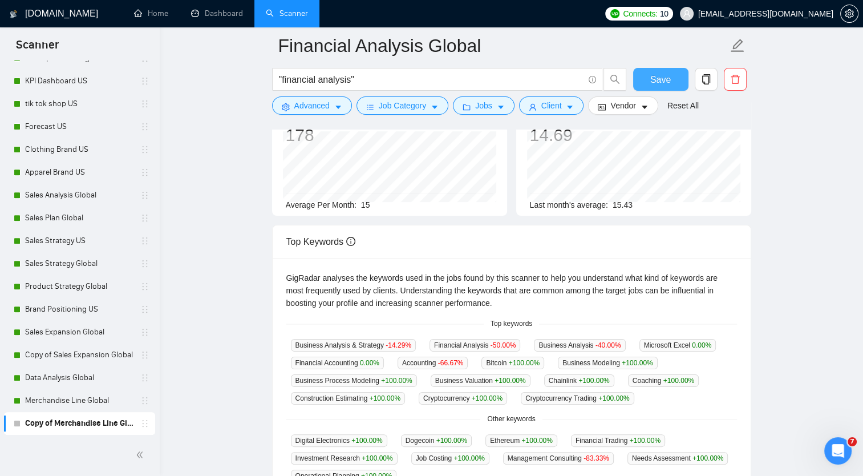
click at [653, 81] on span "Save" at bounding box center [660, 79] width 21 height 14
